Goal: Transaction & Acquisition: Purchase product/service

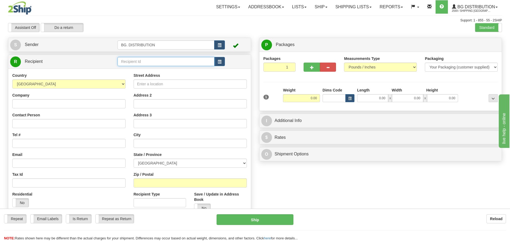
click at [132, 62] on input "text" at bounding box center [166, 61] width 97 height 9
type input "20203"
click button "Delete" at bounding box center [0, 0] width 0 height 0
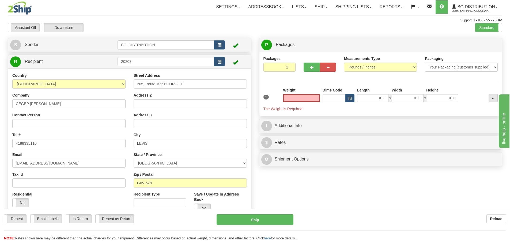
type input "0.00"
click at [376, 98] on input "0.00" at bounding box center [372, 98] width 31 height 8
type input "9.00"
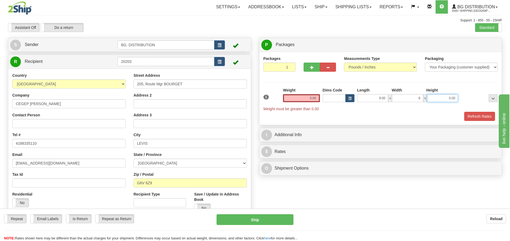
type input "8.00"
type input "4.00"
click at [314, 96] on input "0.00" at bounding box center [301, 98] width 37 height 8
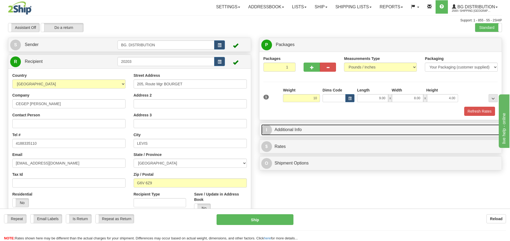
type input "10.00"
click at [268, 132] on span "I" at bounding box center [266, 130] width 11 height 11
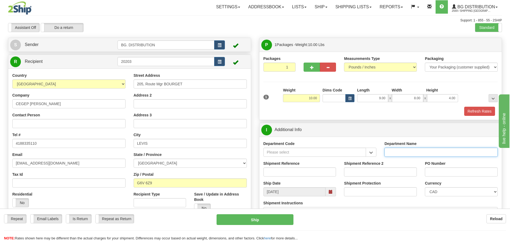
click at [402, 151] on input "Department Name" at bounding box center [441, 152] width 113 height 9
type input "."
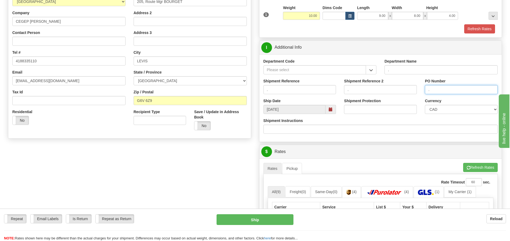
scroll to position [107, 0]
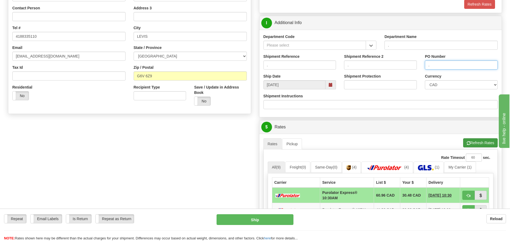
type input "."
click at [480, 145] on button "Refresh Rates" at bounding box center [480, 143] width 35 height 9
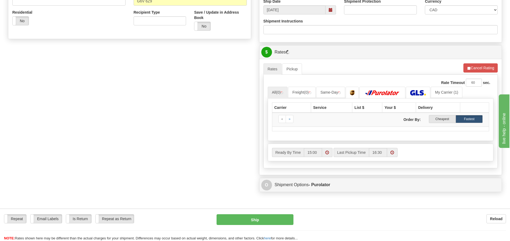
scroll to position [188, 0]
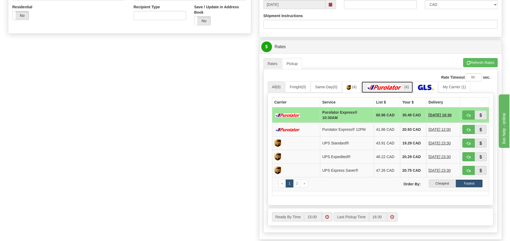
click at [398, 88] on img at bounding box center [385, 87] width 38 height 5
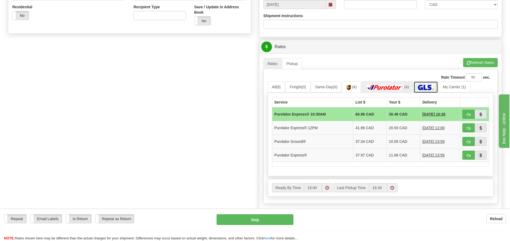
click at [429, 86] on img at bounding box center [426, 87] width 16 height 5
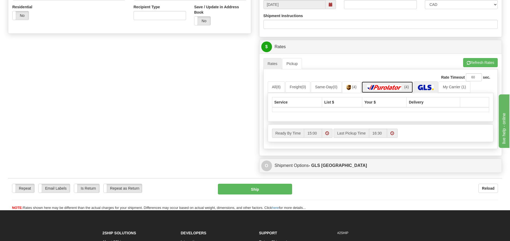
click at [394, 88] on img at bounding box center [385, 87] width 38 height 5
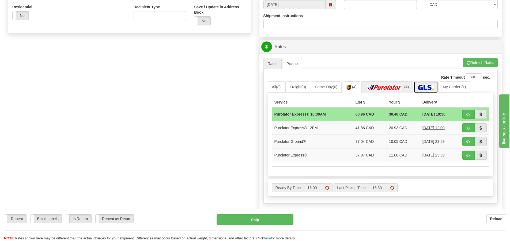
click at [428, 88] on img at bounding box center [426, 87] width 16 height 5
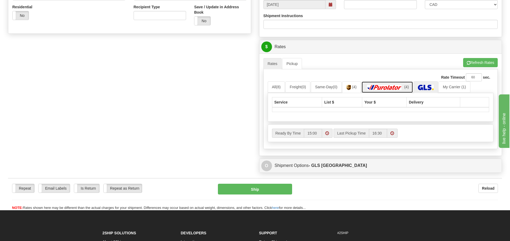
click at [405, 84] on link "(4)" at bounding box center [388, 87] width 52 height 12
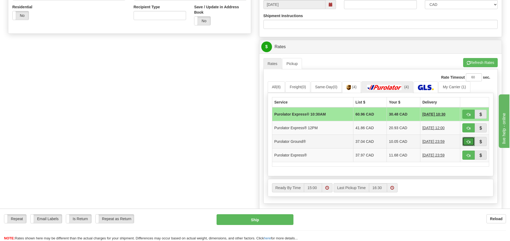
click at [465, 141] on button "button" at bounding box center [469, 141] width 12 height 9
type input "260"
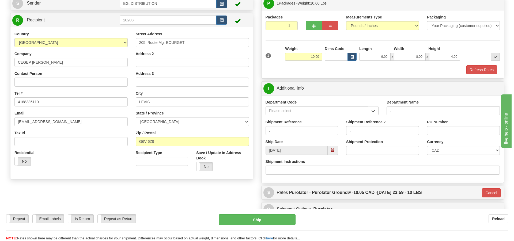
scroll to position [32, 0]
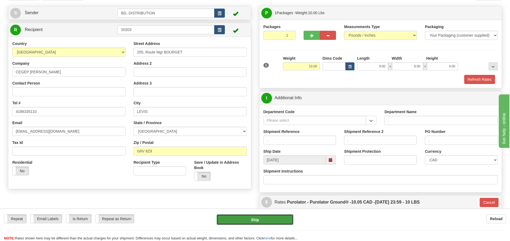
click at [252, 223] on button "Ship" at bounding box center [255, 220] width 77 height 11
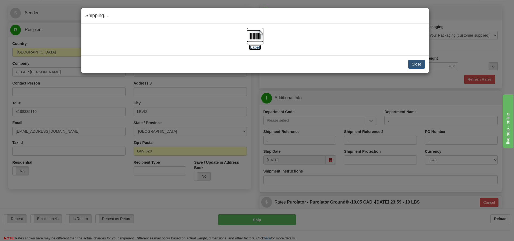
click at [257, 47] on label "[Label]" at bounding box center [255, 47] width 12 height 5
click at [412, 64] on button "Close" at bounding box center [417, 64] width 17 height 9
